Goal: Communication & Community: Answer question/provide support

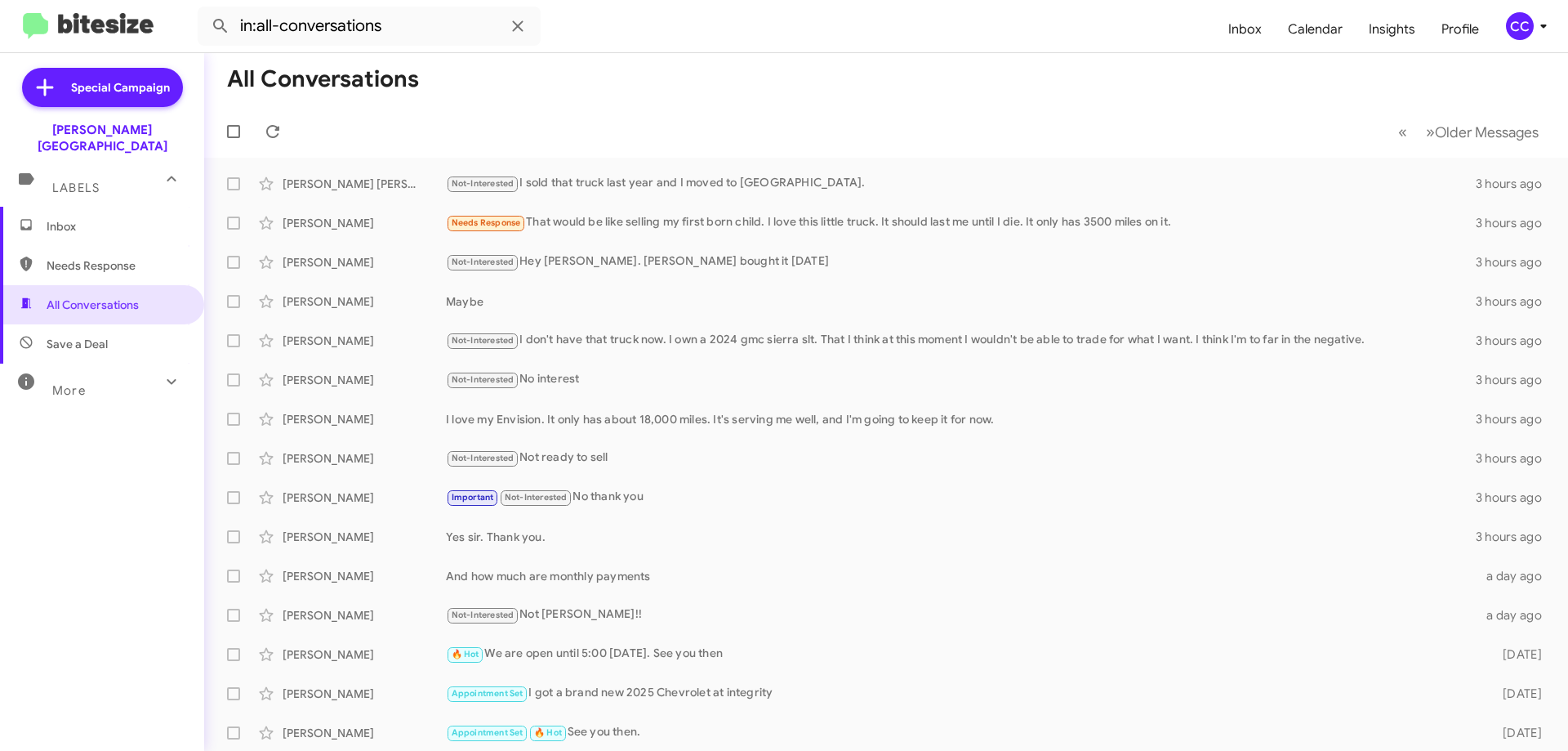
click at [91, 258] on span "Needs Response" at bounding box center [116, 265] width 139 height 16
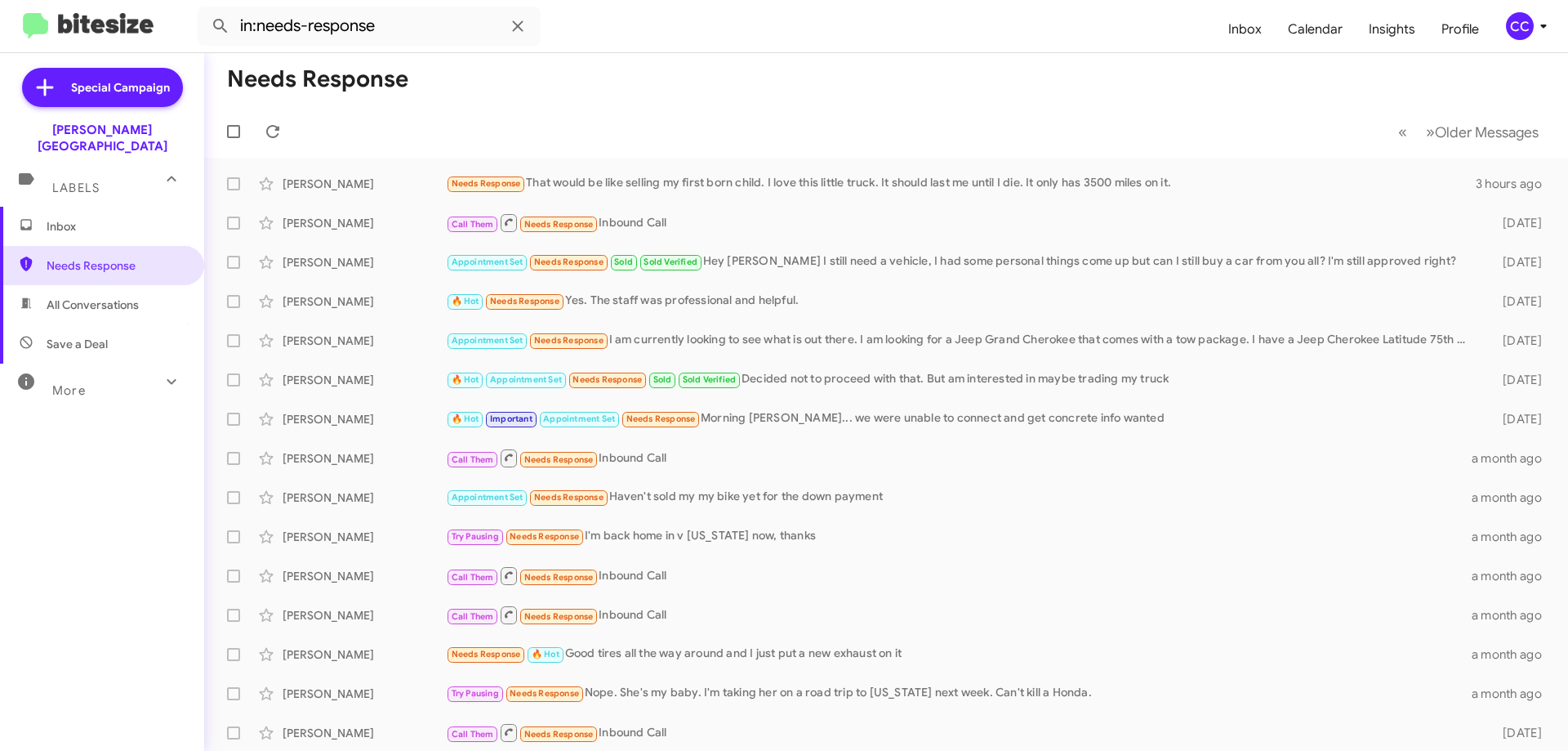
click at [92, 296] on span "All Conversations" at bounding box center [93, 304] width 92 height 16
type input "in:all-conversations"
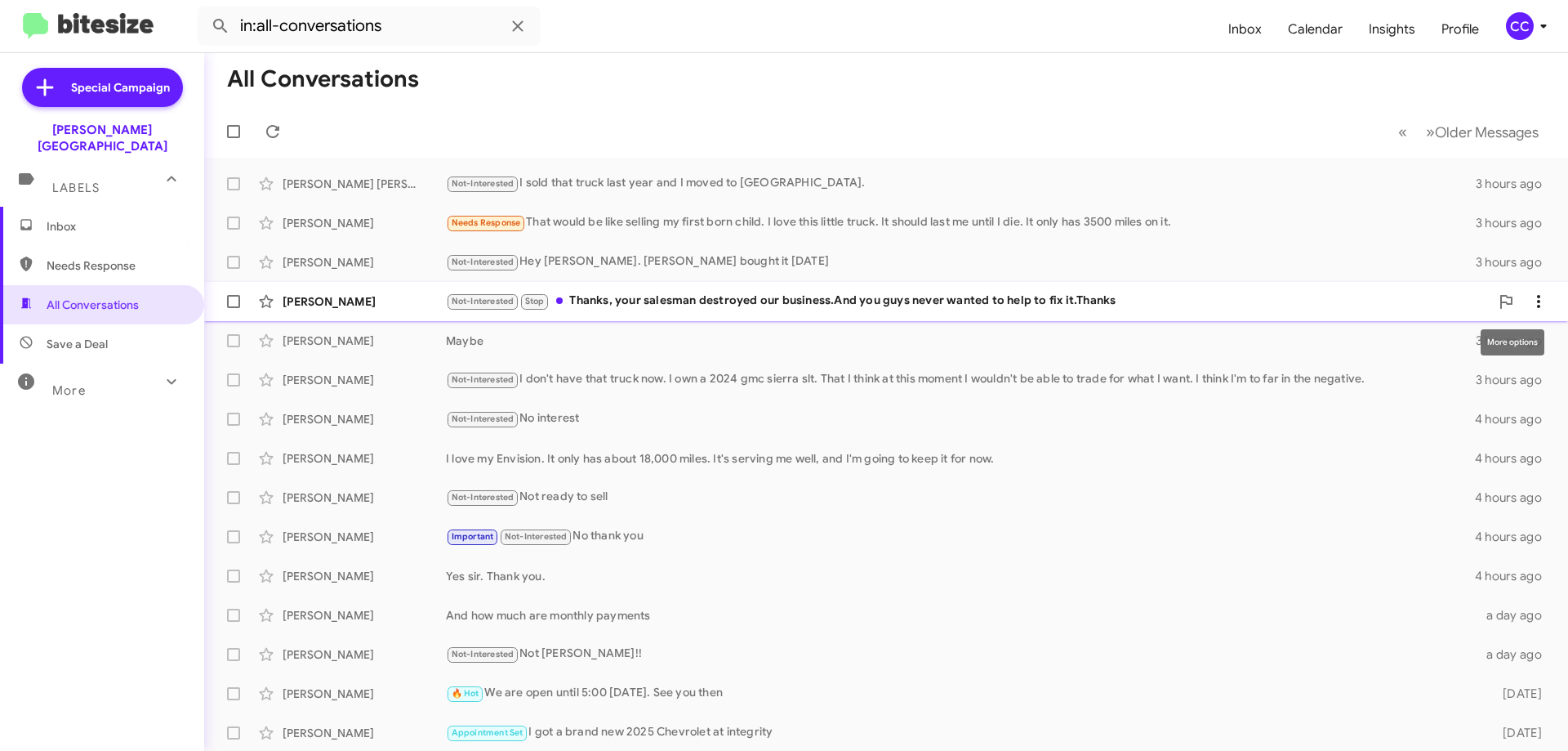
click at [1534, 296] on icon at bounding box center [1538, 301] width 20 height 20
click at [1432, 340] on span "Mark as read" at bounding box center [1397, 344] width 69 height 39
click at [1537, 219] on span at bounding box center [1538, 223] width 32 height 20
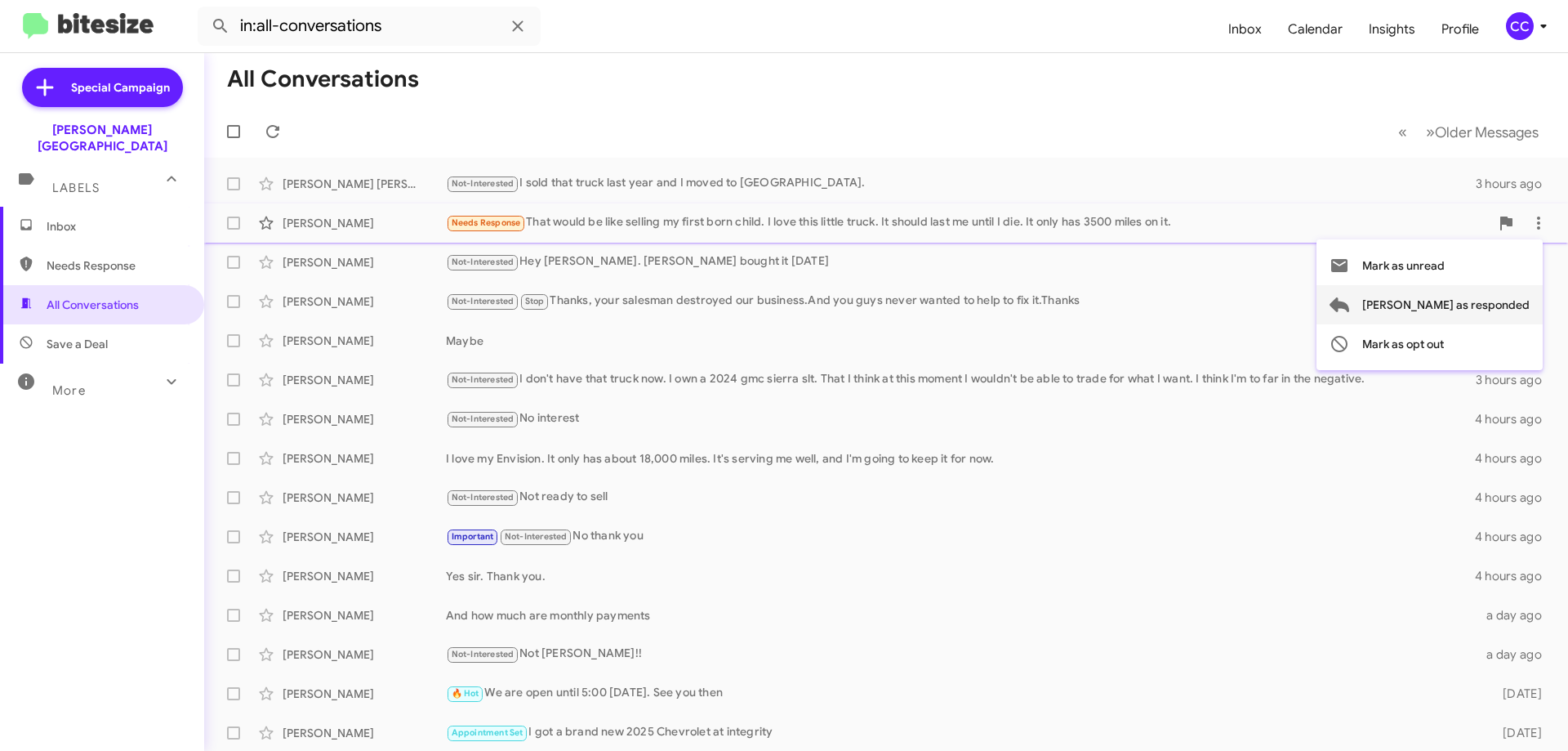
click at [1489, 304] on span "[PERSON_NAME] as responded" at bounding box center [1446, 305] width 167 height 39
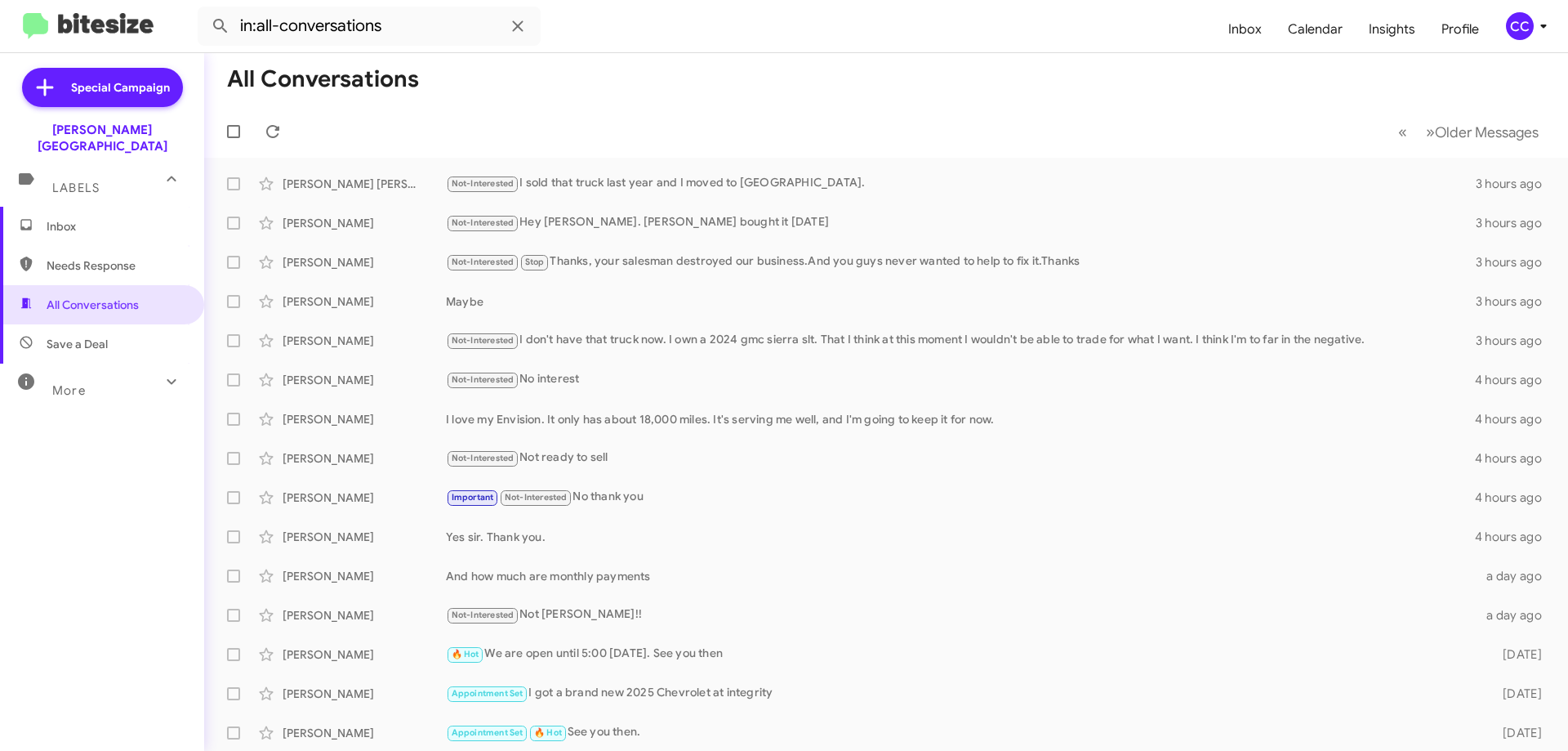
click at [66, 218] on span "Inbox" at bounding box center [116, 226] width 139 height 16
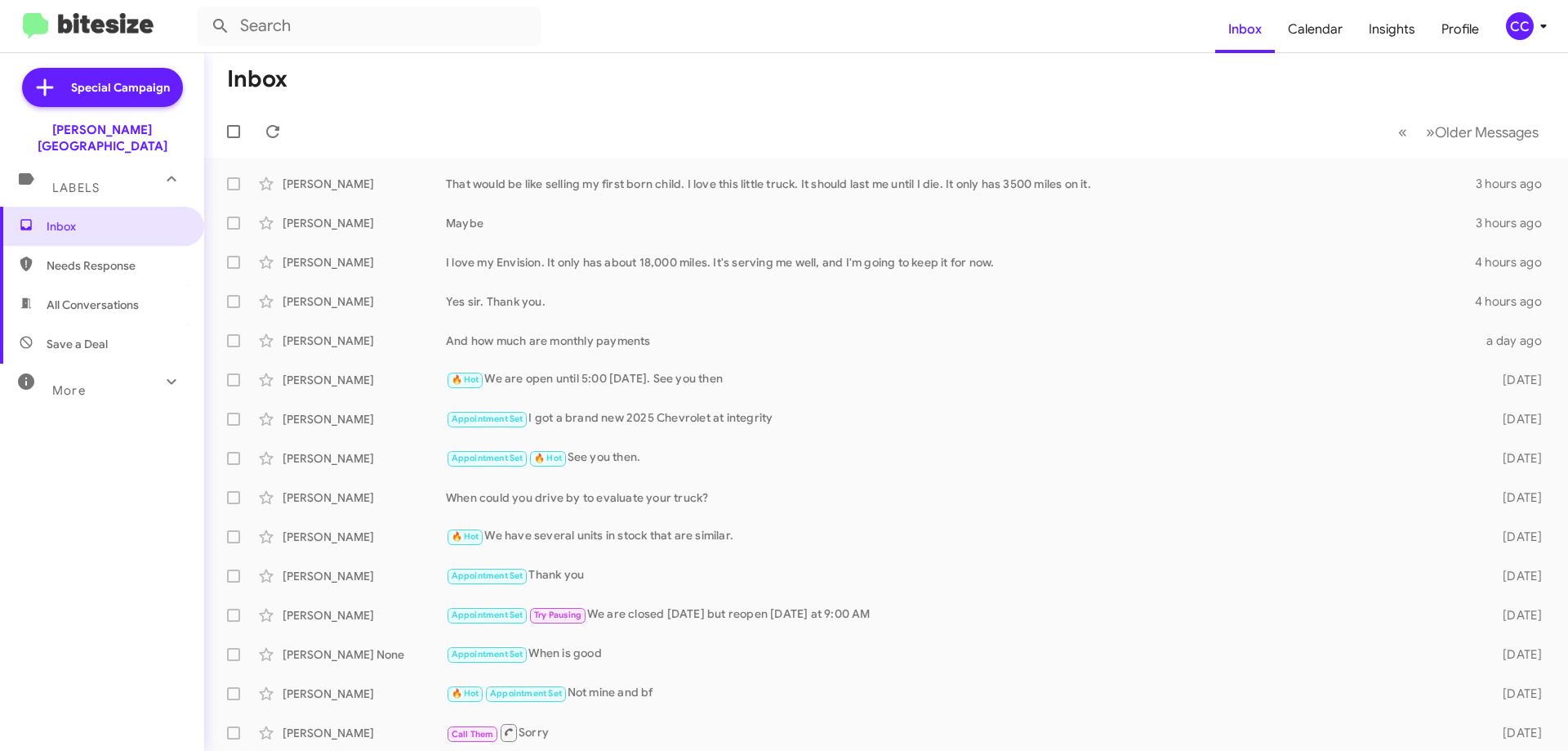
click at [90, 258] on span "Needs Response" at bounding box center [116, 265] width 139 height 16
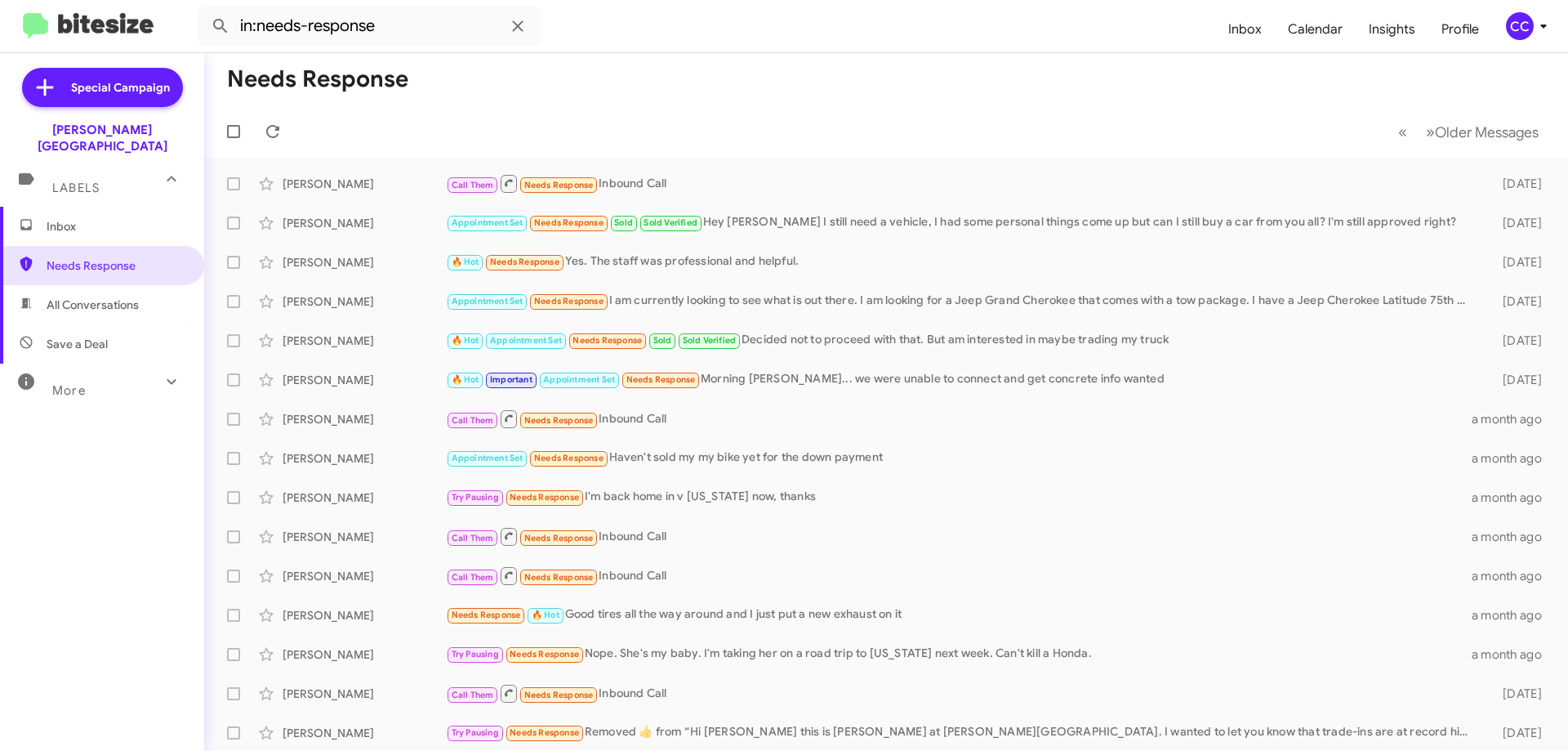
click at [95, 296] on span "All Conversations" at bounding box center [93, 304] width 92 height 16
type input "in:all-conversations"
